Goal: Task Accomplishment & Management: Use online tool/utility

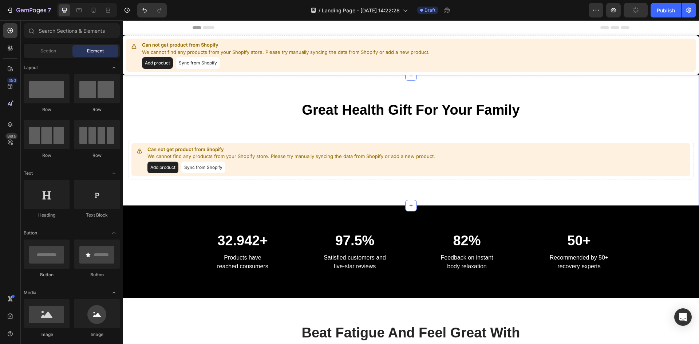
click at [197, 193] on div "Great Health Gift For Your Family Heading Row Can not get product from Shopify …" at bounding box center [411, 140] width 576 height 131
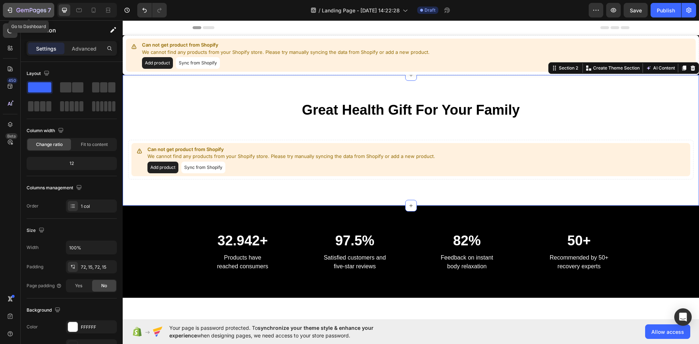
click at [35, 12] on icon "button" at bounding box center [34, 10] width 3 height 3
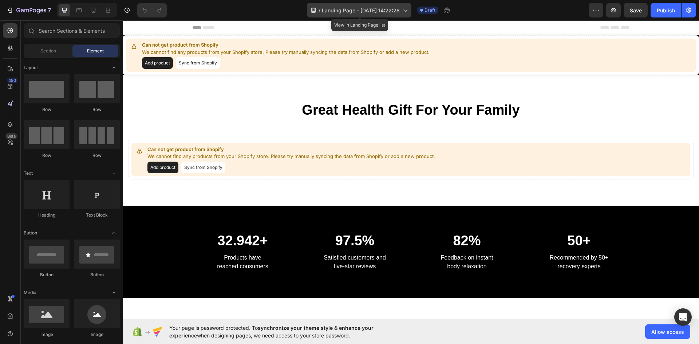
click at [407, 11] on icon at bounding box center [405, 11] width 4 height 2
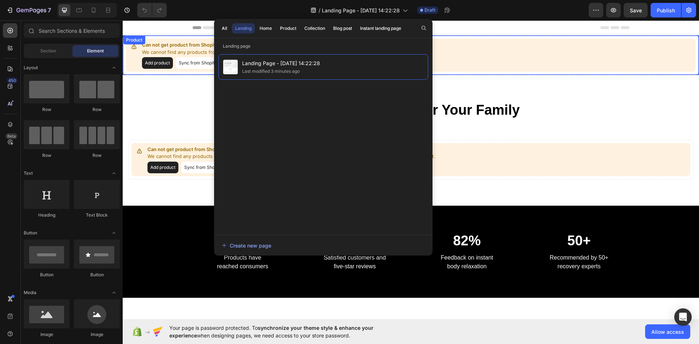
click at [489, 61] on div "Can not get product from Shopify We cannot find any products from your Shopify …" at bounding box center [411, 55] width 570 height 33
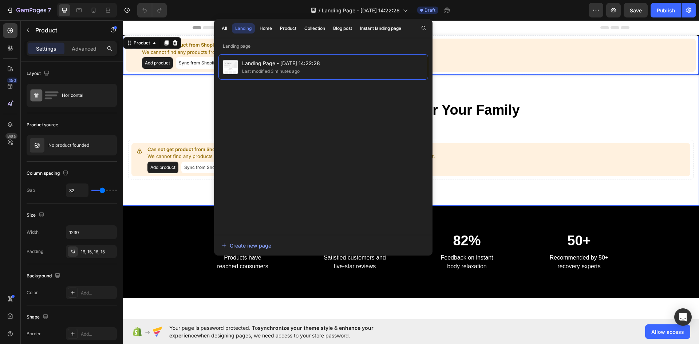
click at [574, 91] on div "Great Health Gift For Your Family Heading Row Can not get product from Shopify …" at bounding box center [411, 140] width 576 height 131
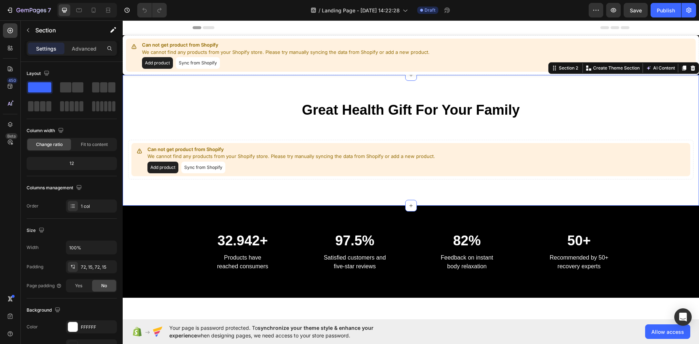
click at [248, 11] on div "/ Landing Page - Sep 29, 14:22:28 Draft" at bounding box center [381, 10] width 416 height 15
